Goal: Check status

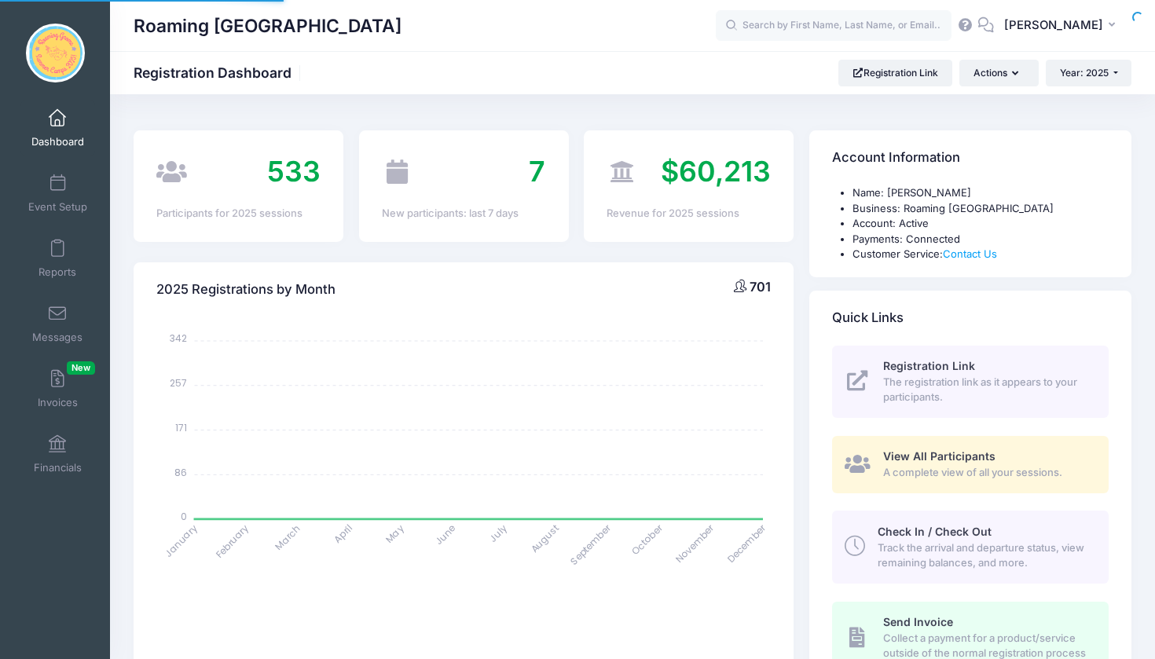
select select
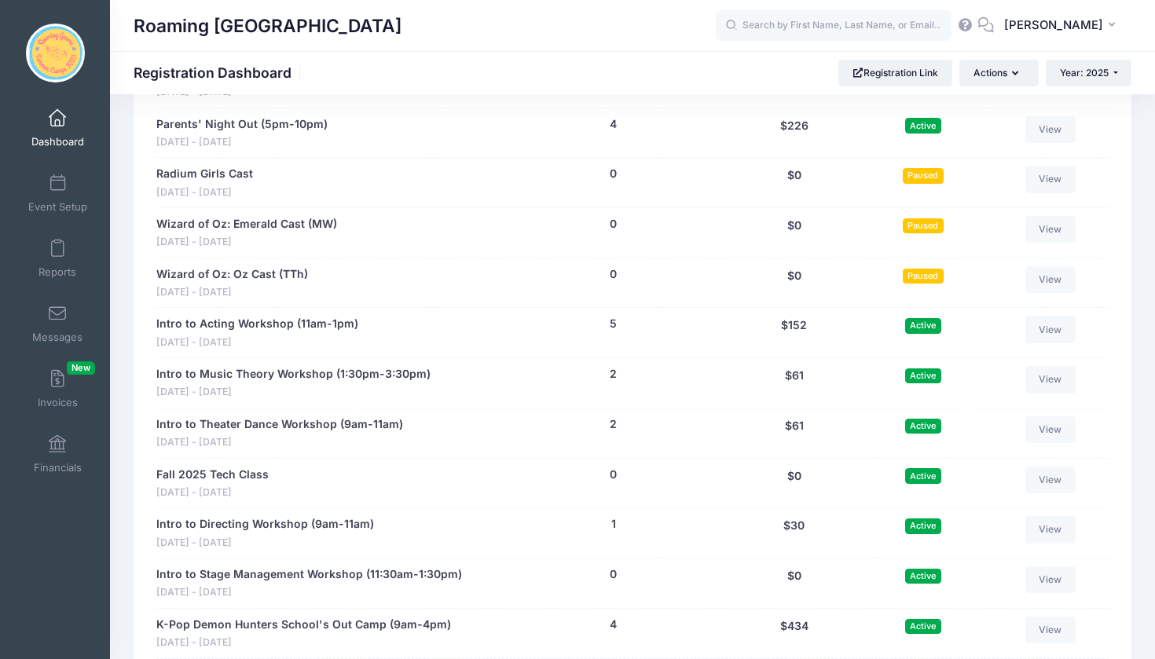
scroll to position [3013, 0]
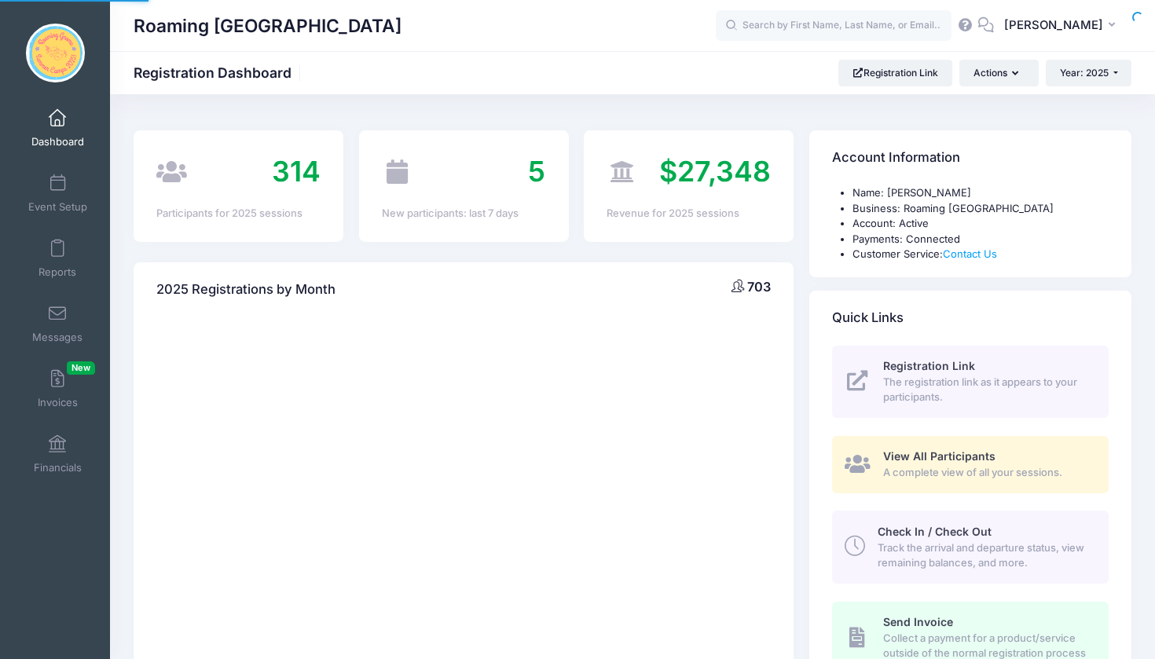
select select
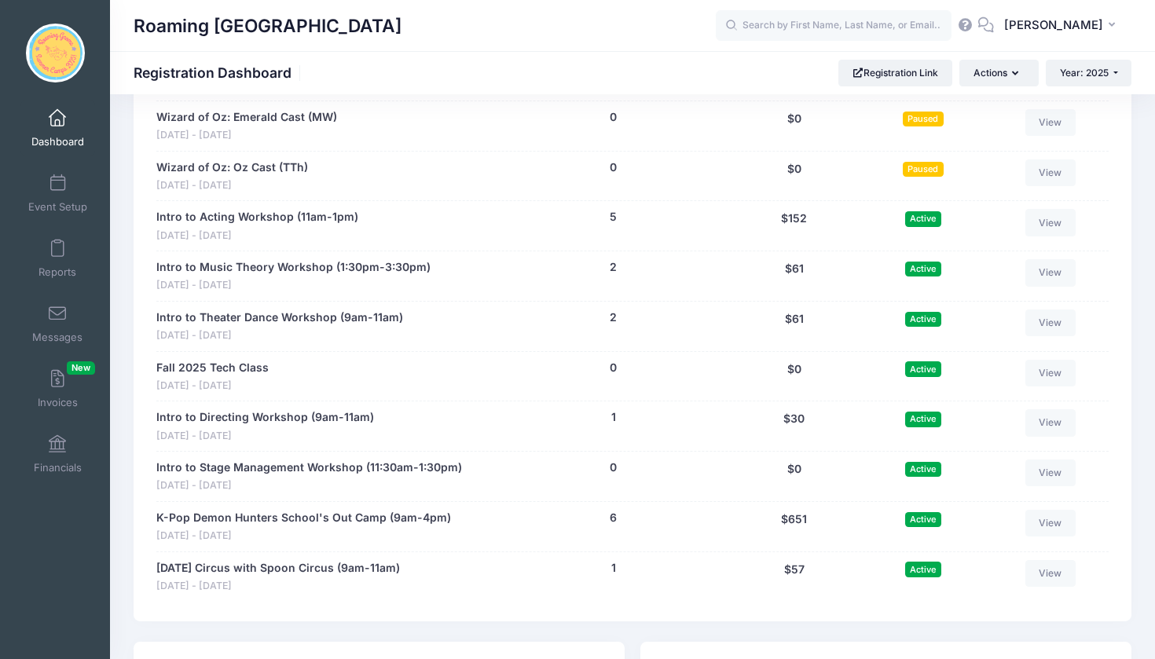
scroll to position [3129, 0]
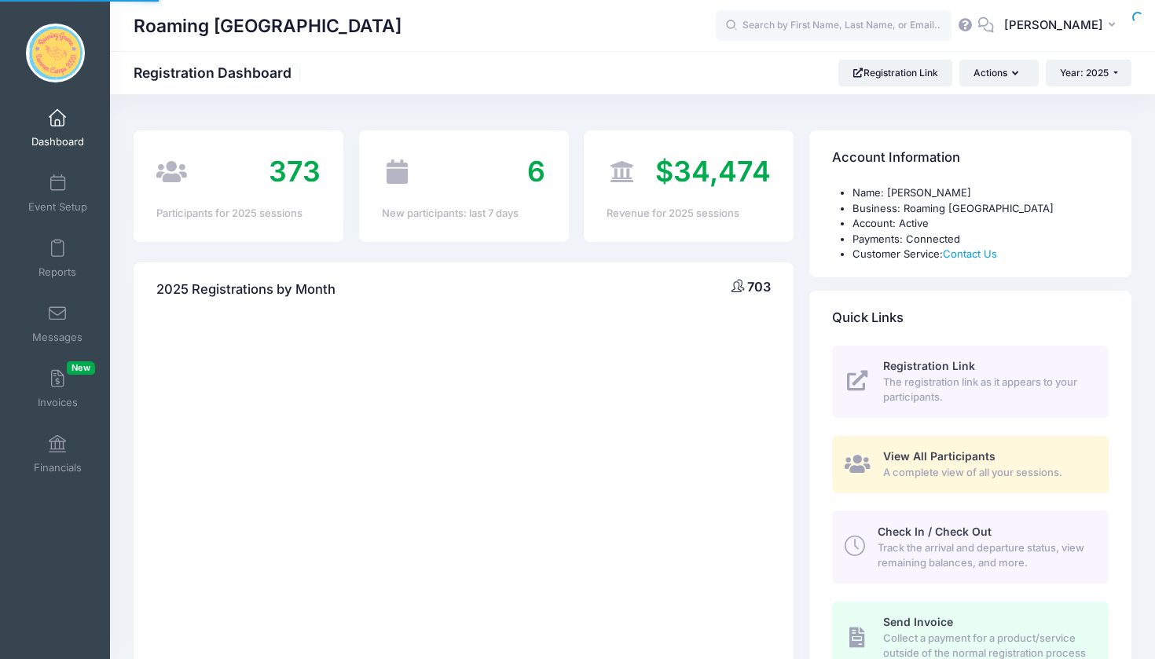
select select
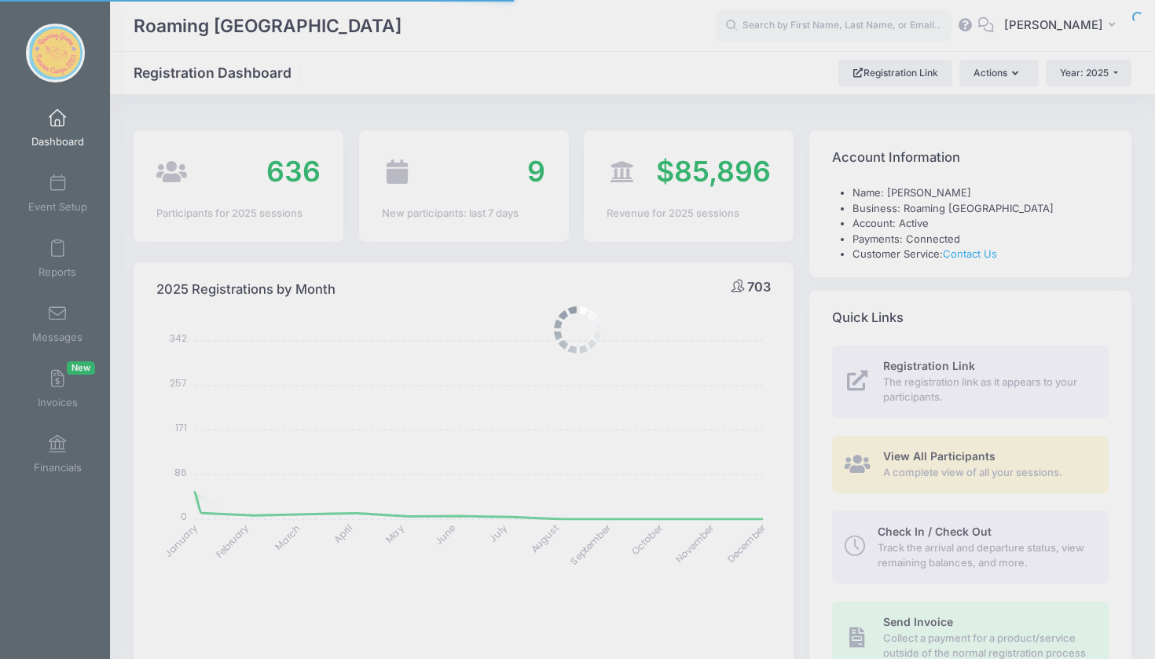
scroll to position [3129, 0]
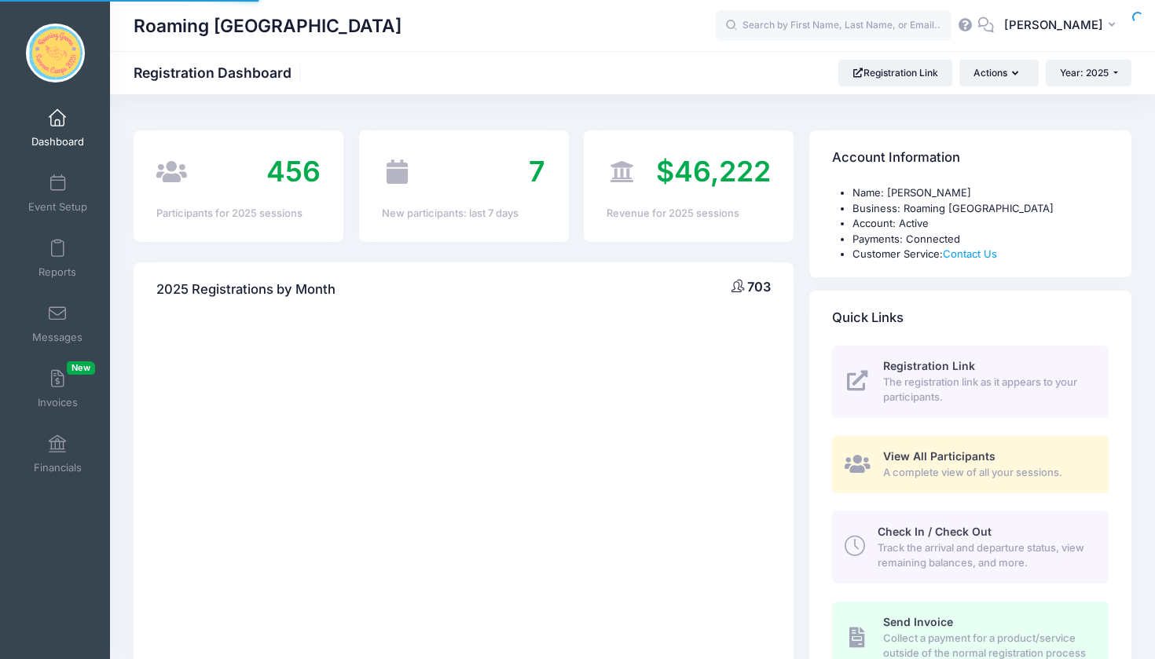
select select
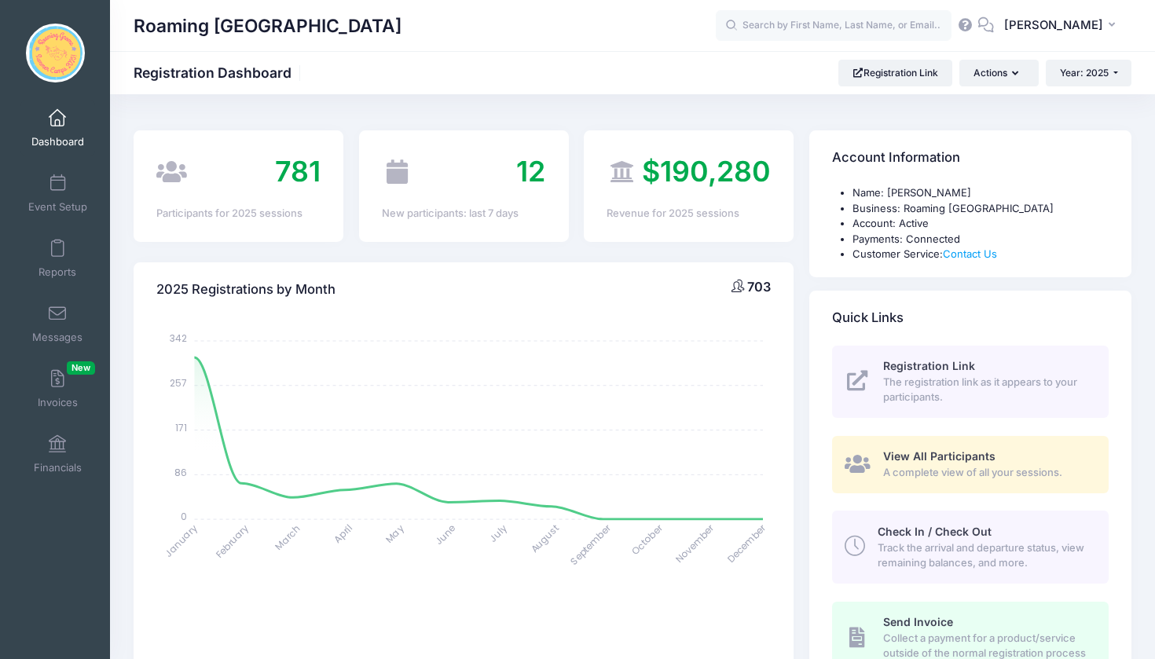
scroll to position [3129, 0]
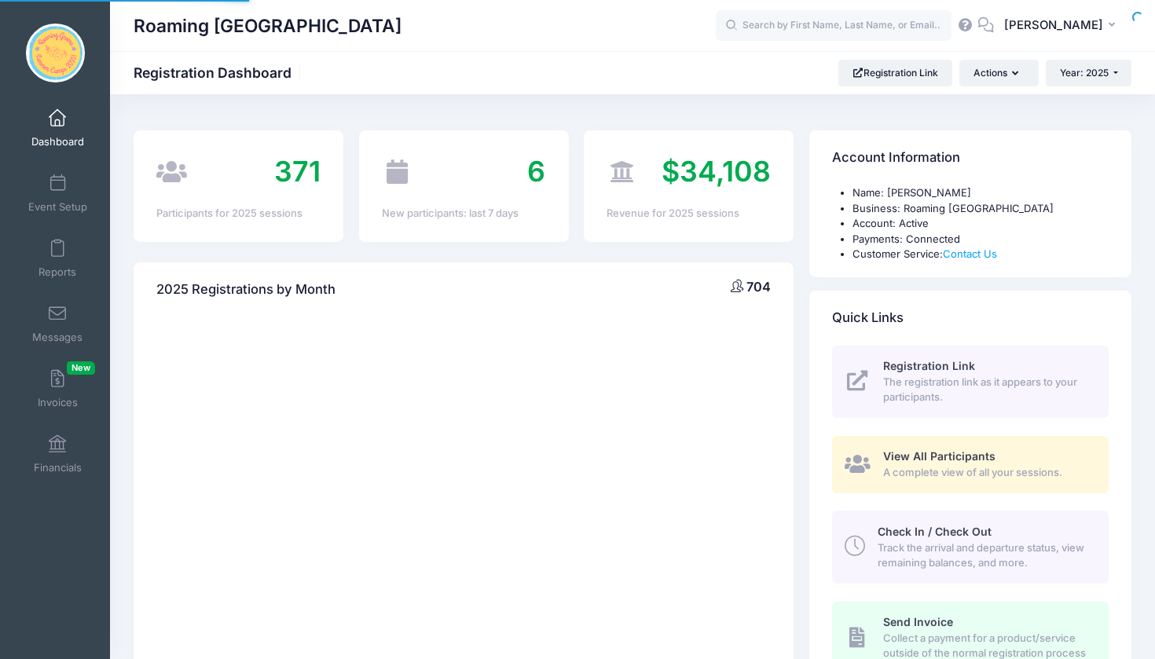
select select
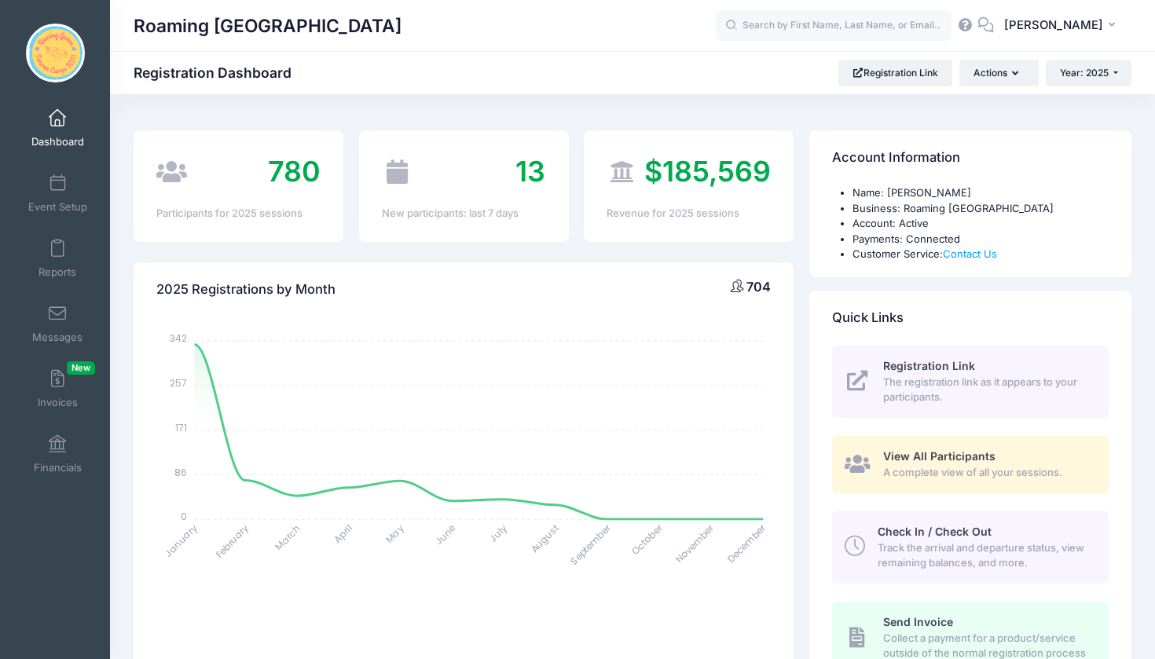
scroll to position [3129, 0]
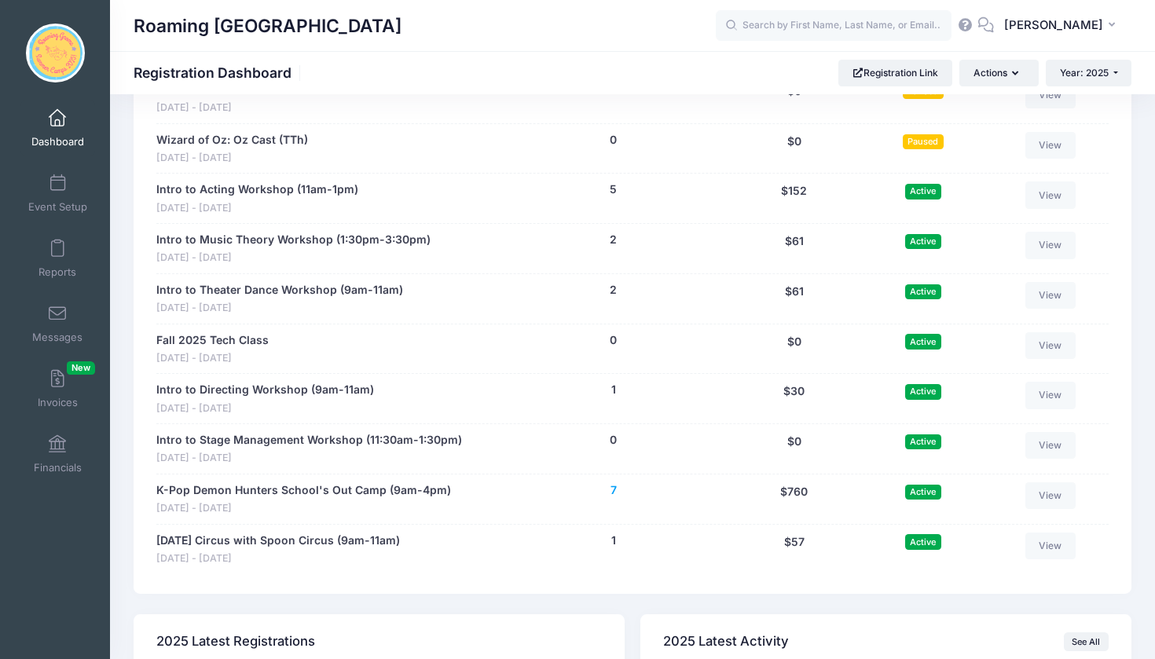
click at [614, 482] on button "7" at bounding box center [613, 490] width 6 height 16
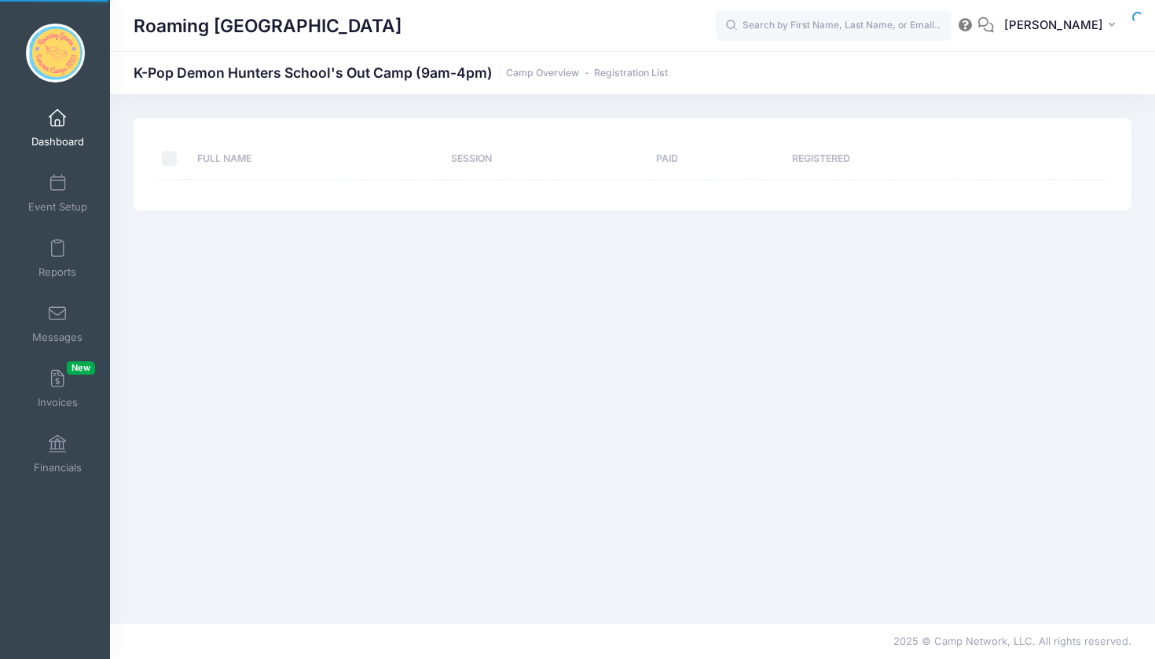
select select "10"
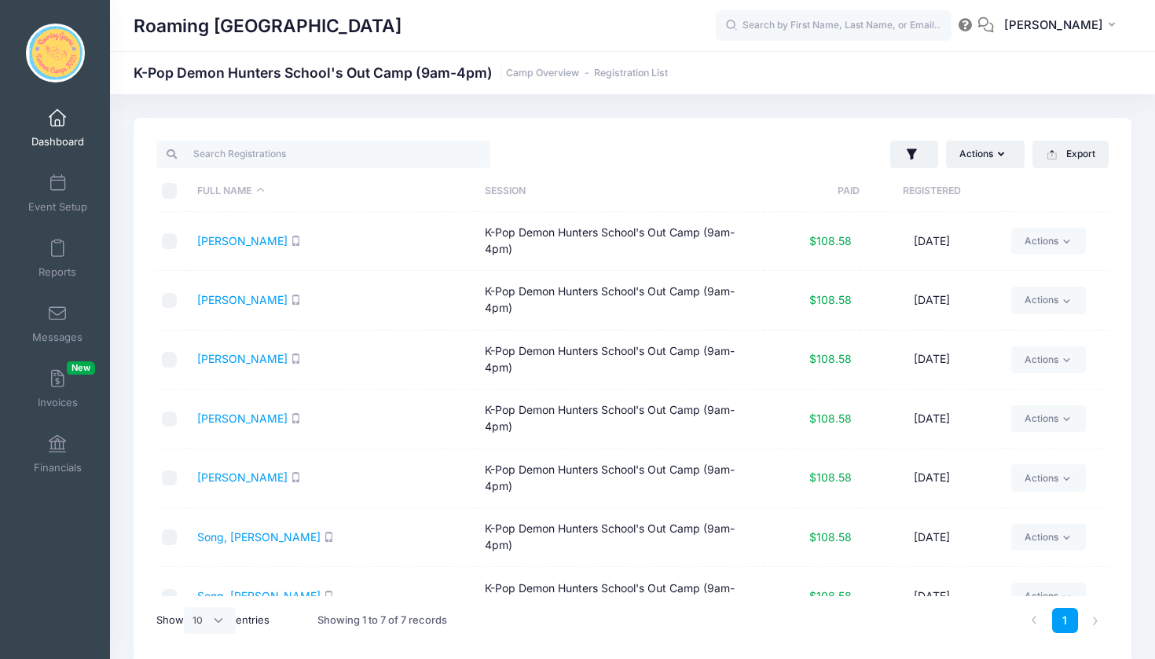
click at [57, 116] on span at bounding box center [57, 118] width 0 height 17
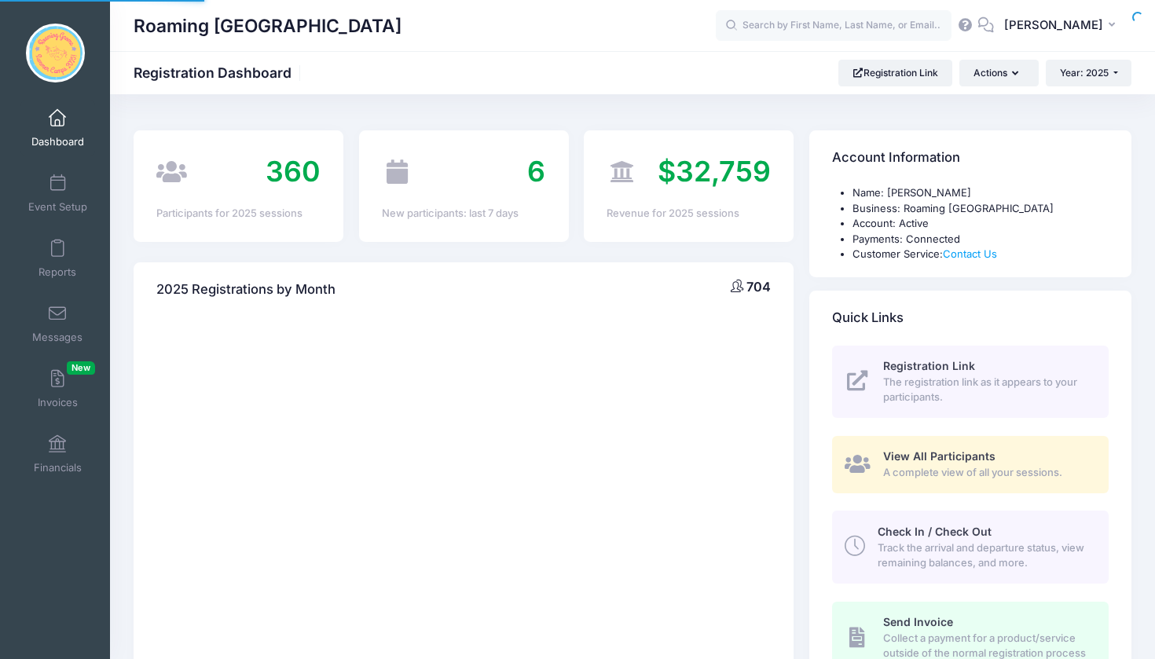
select select
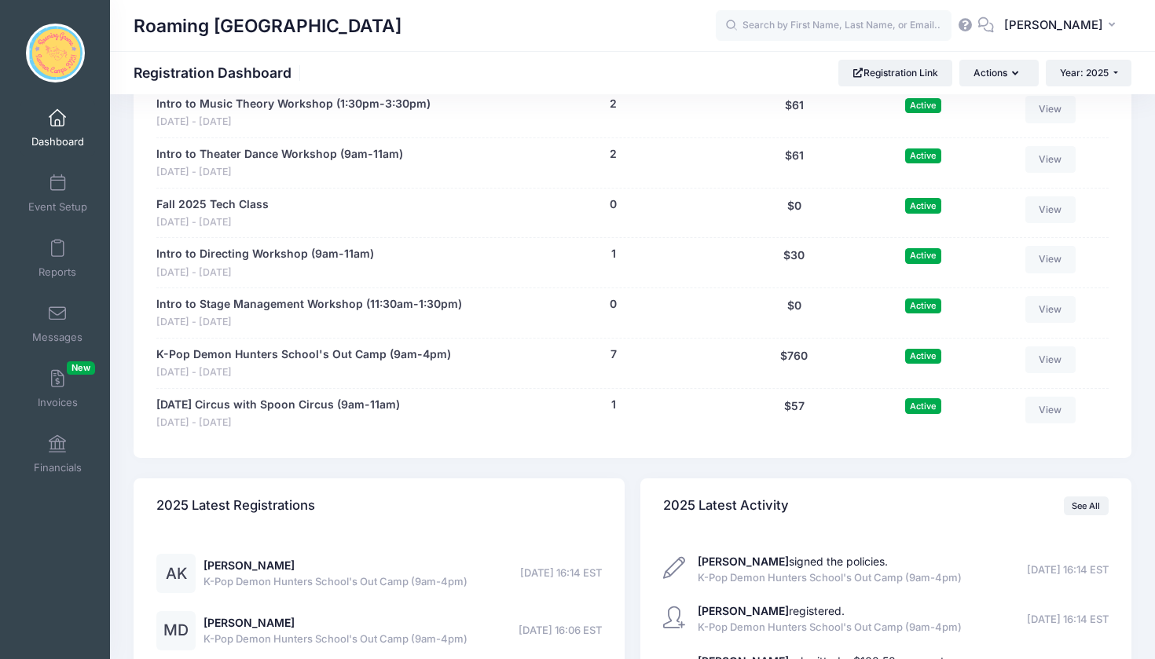
scroll to position [3275, 0]
